Goal: Information Seeking & Learning: Learn about a topic

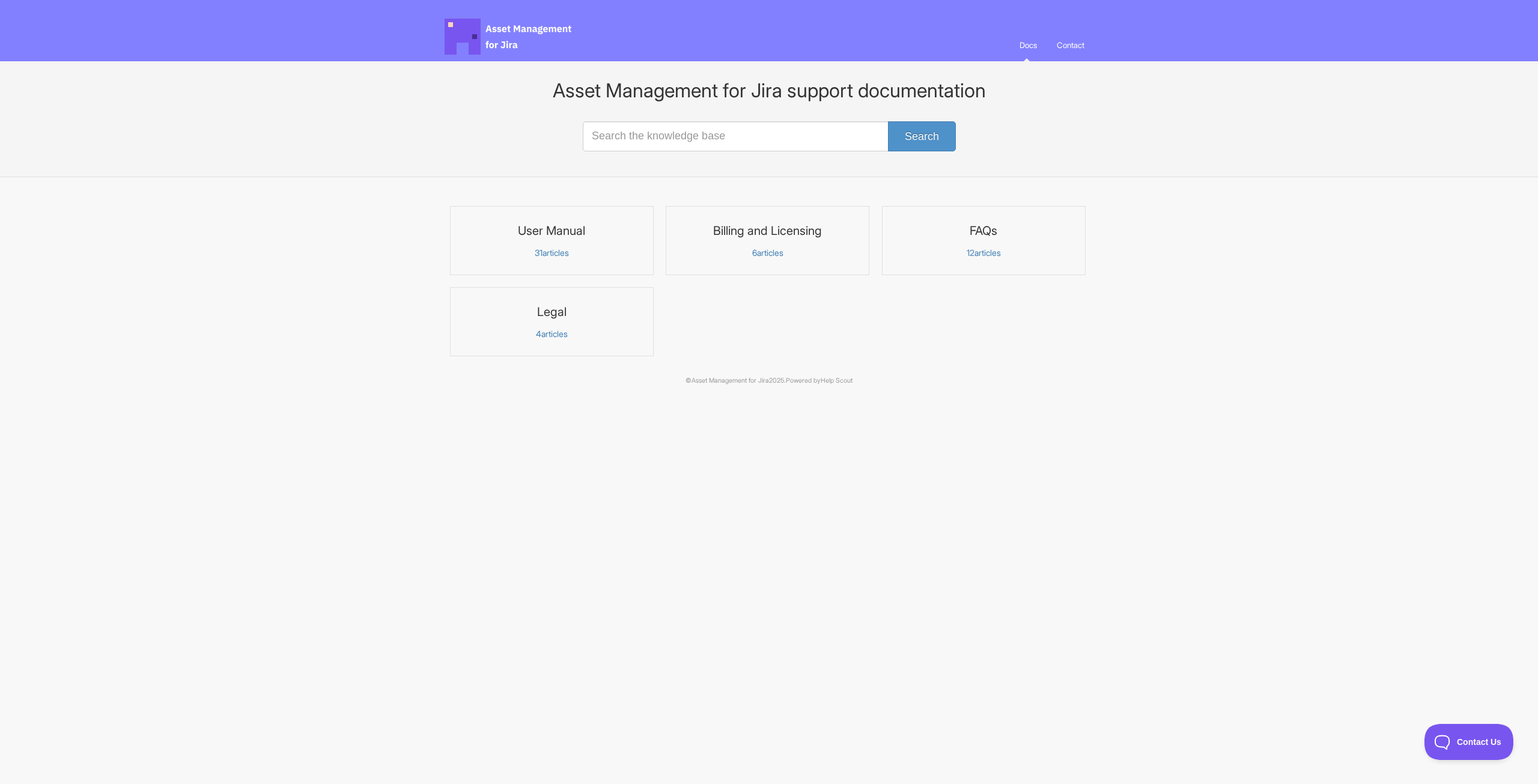
click at [593, 232] on h3 "User Manual" at bounding box center [551, 231] width 188 height 16
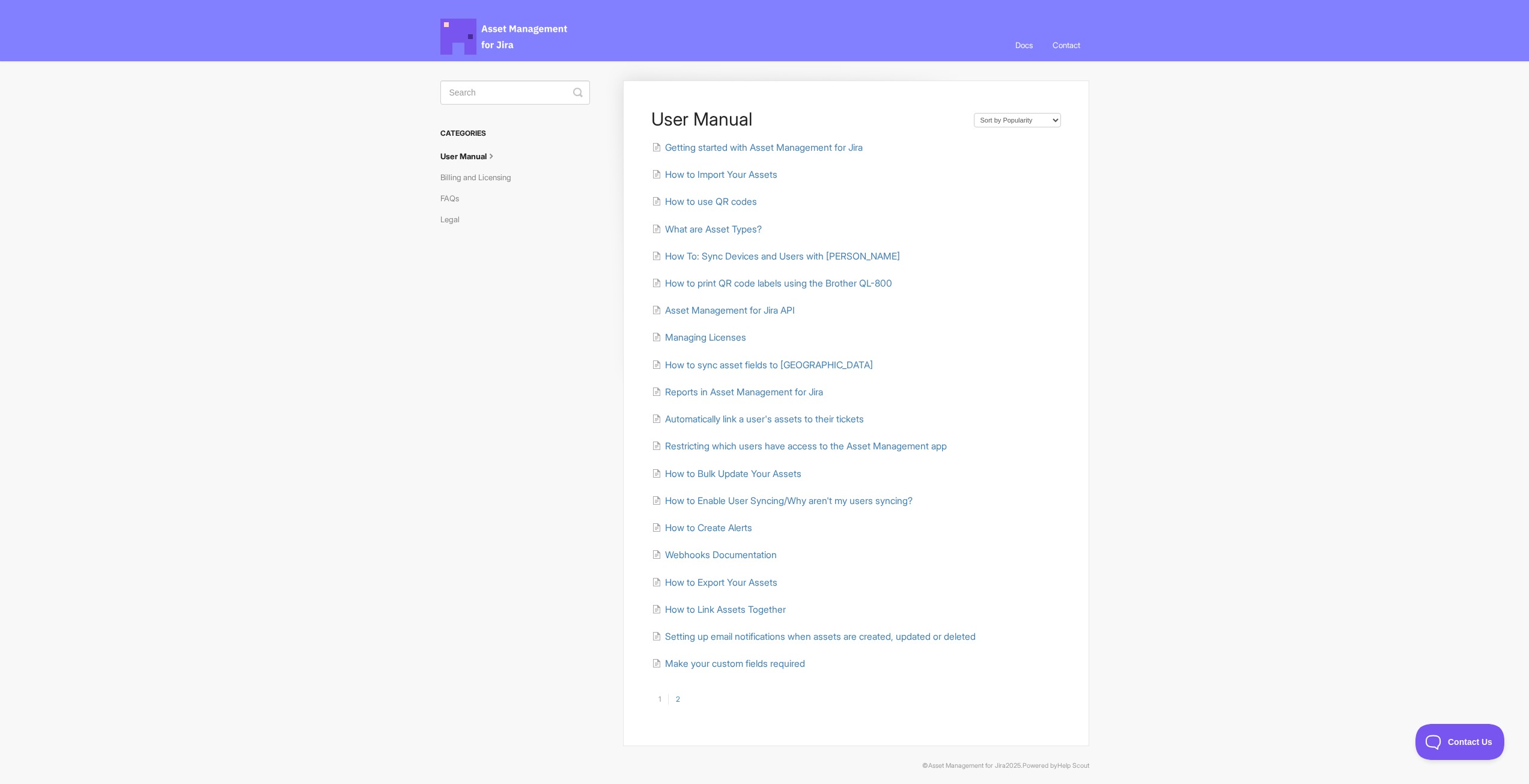
click at [677, 697] on link "2" at bounding box center [677, 699] width 19 height 11
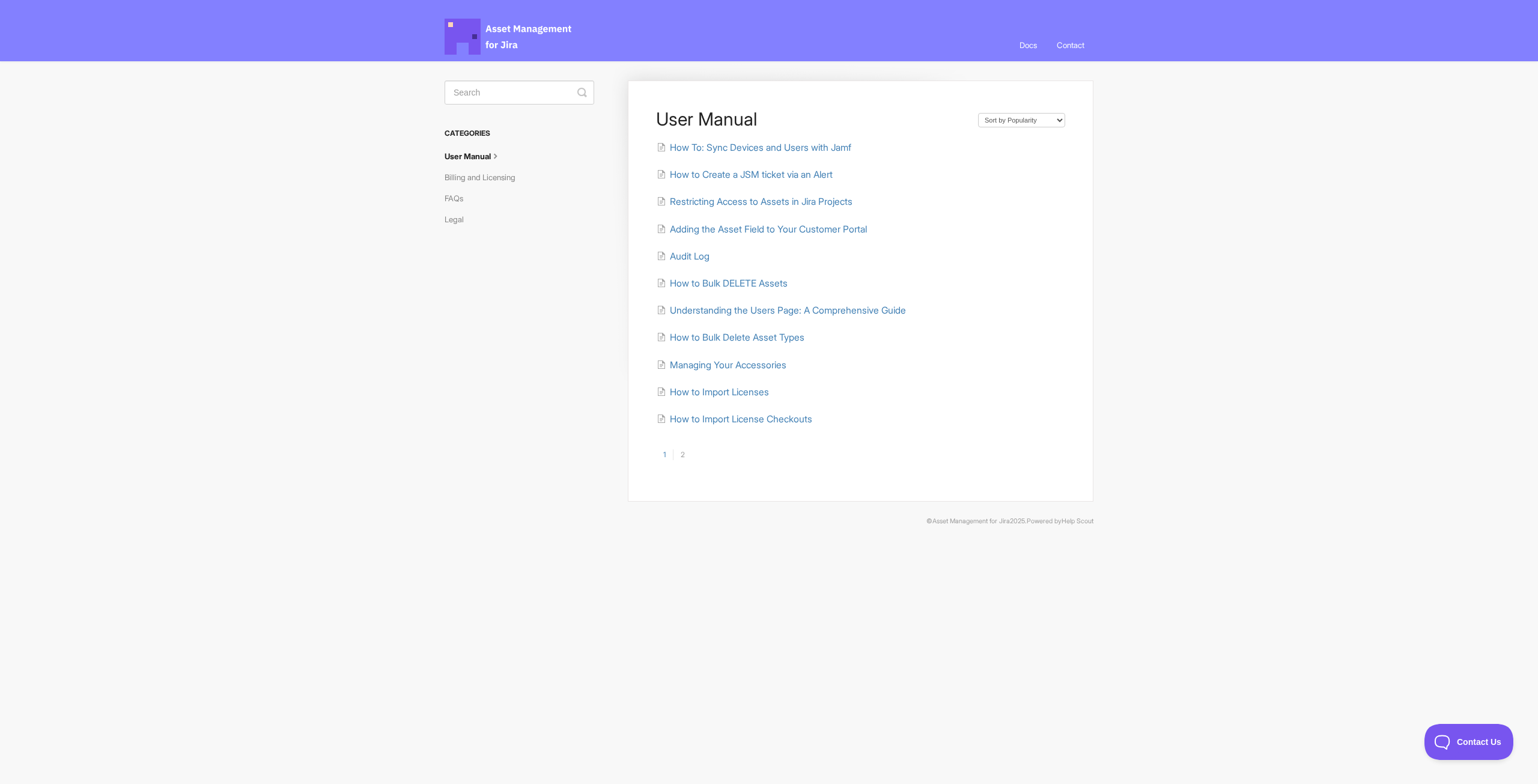
click at [665, 455] on link "1" at bounding box center [665, 454] width 17 height 11
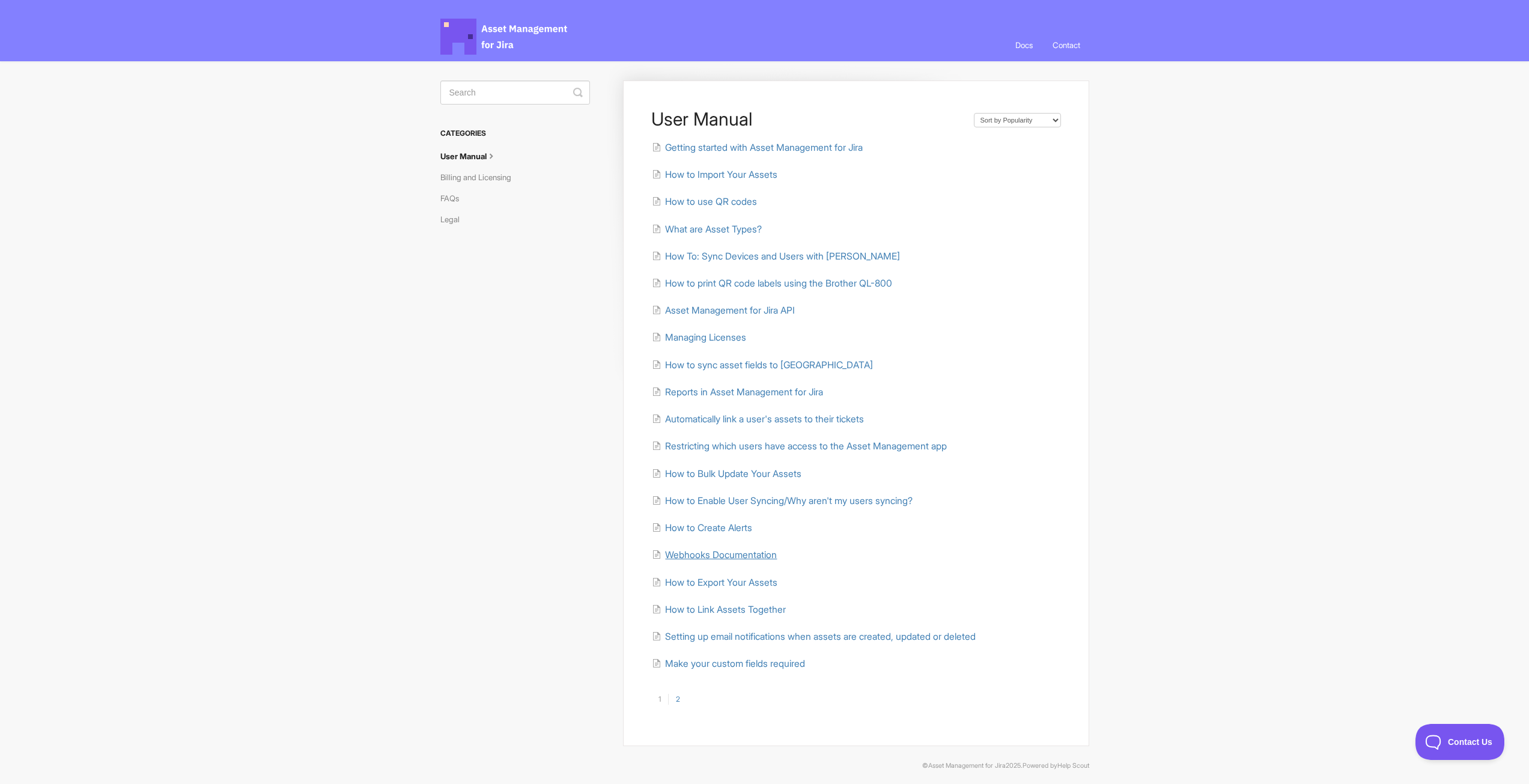
click at [719, 557] on span "Webhooks Documentation" at bounding box center [721, 555] width 112 height 12
click at [716, 640] on span "Setting up email notifications when assets are created, updated or deleted" at bounding box center [821, 637] width 311 height 12
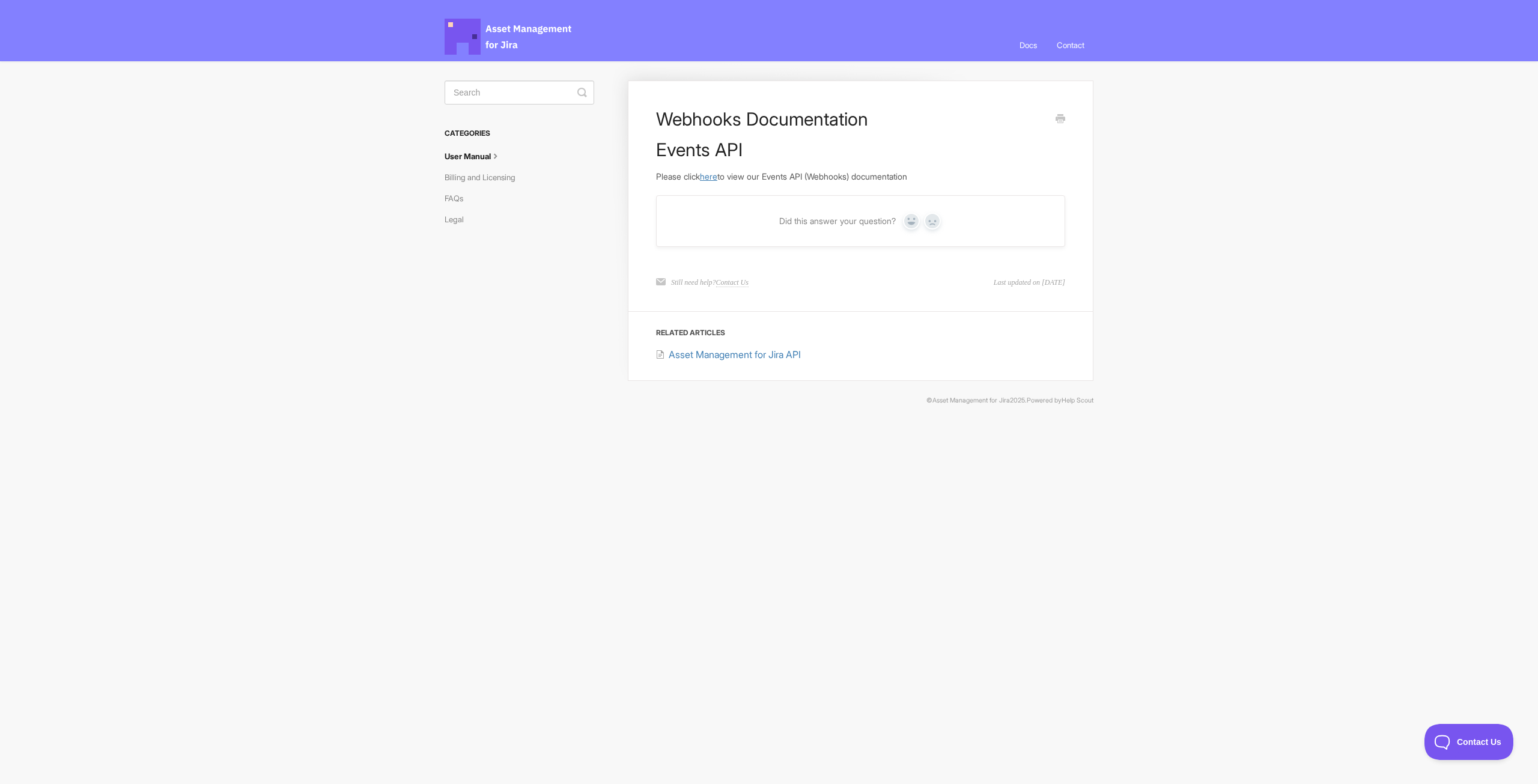
click at [715, 178] on link "here" at bounding box center [708, 176] width 18 height 10
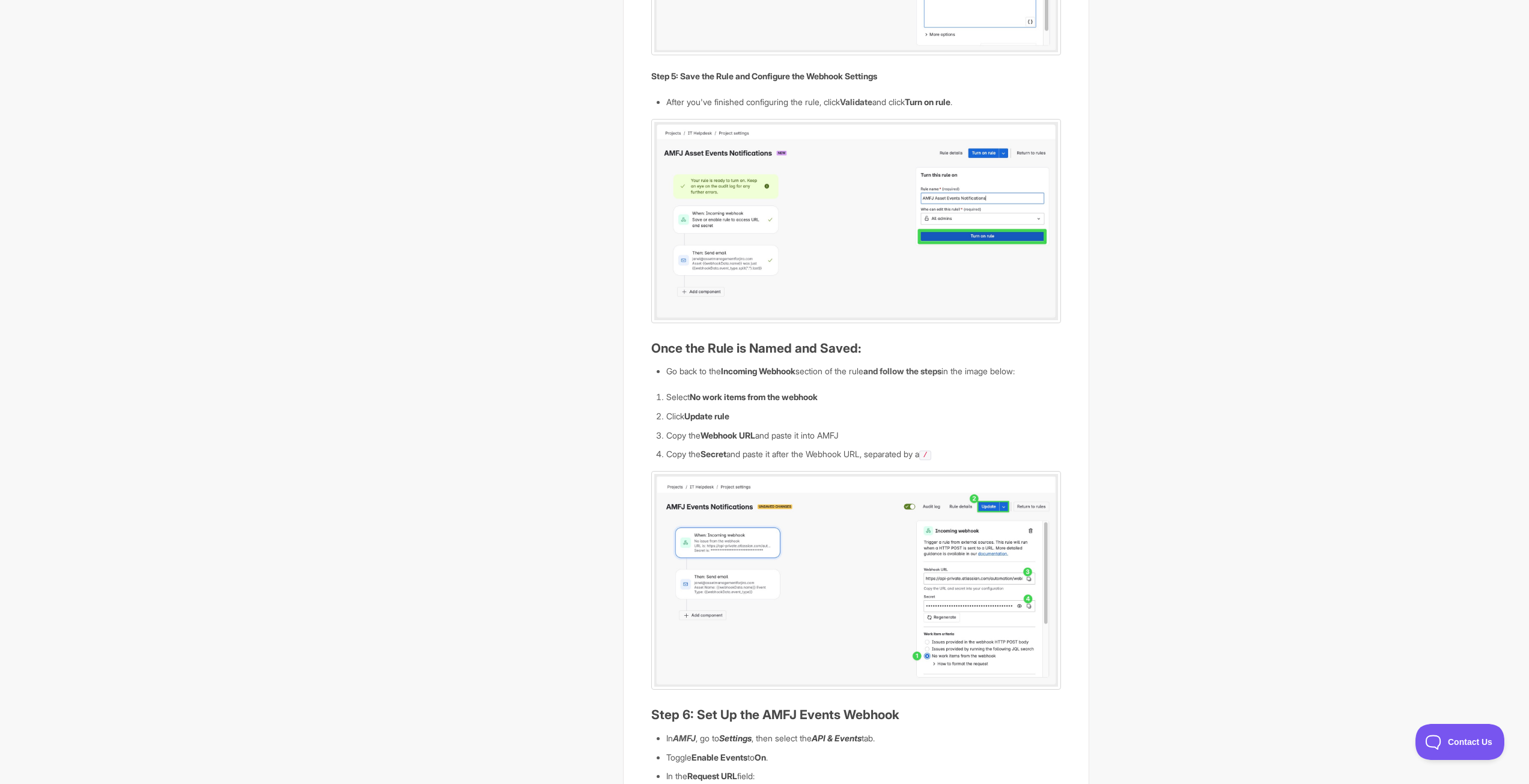
scroll to position [1381, 0]
